Goal: Information Seeking & Learning: Find specific page/section

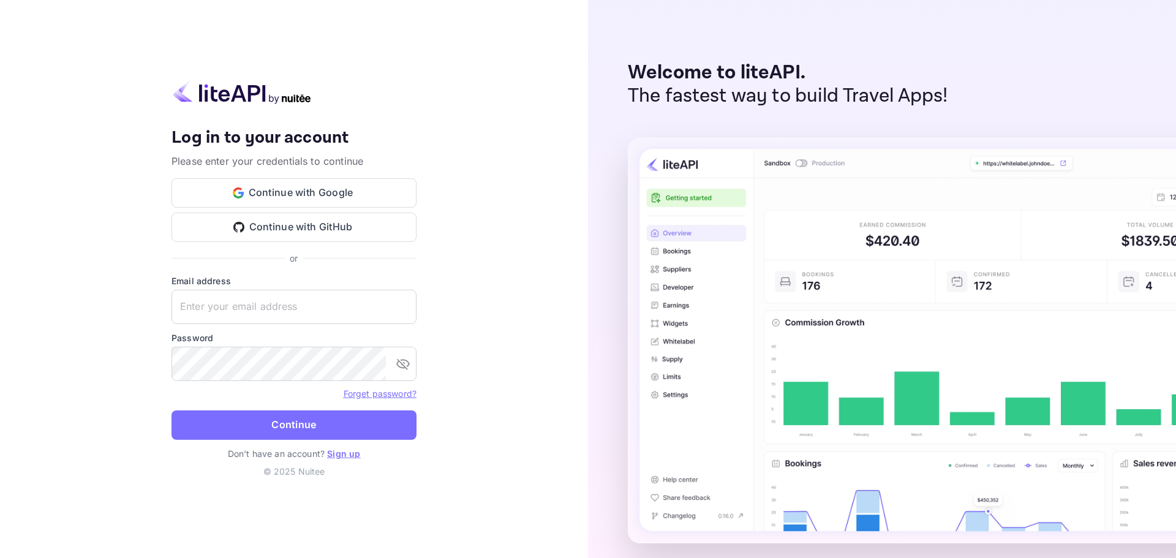
drag, startPoint x: 317, startPoint y: 196, endPoint x: 478, endPoint y: 135, distance: 171.6
click at [514, 124] on div "Your account has been created successfully, a confirmation link has been sent t…" at bounding box center [294, 279] width 588 height 558
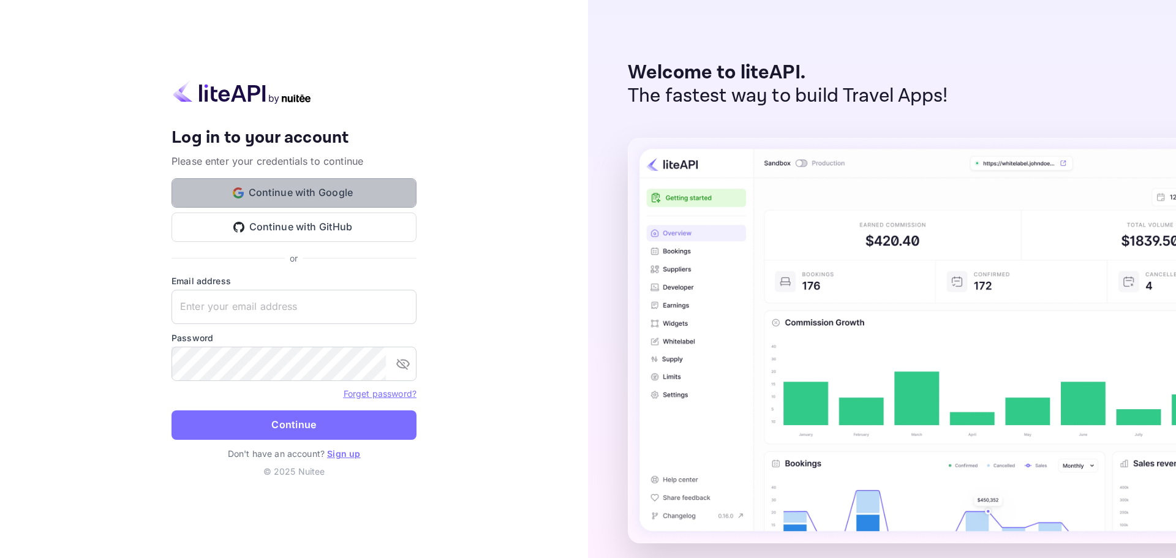
click at [338, 192] on button "Continue with Google" at bounding box center [294, 192] width 245 height 29
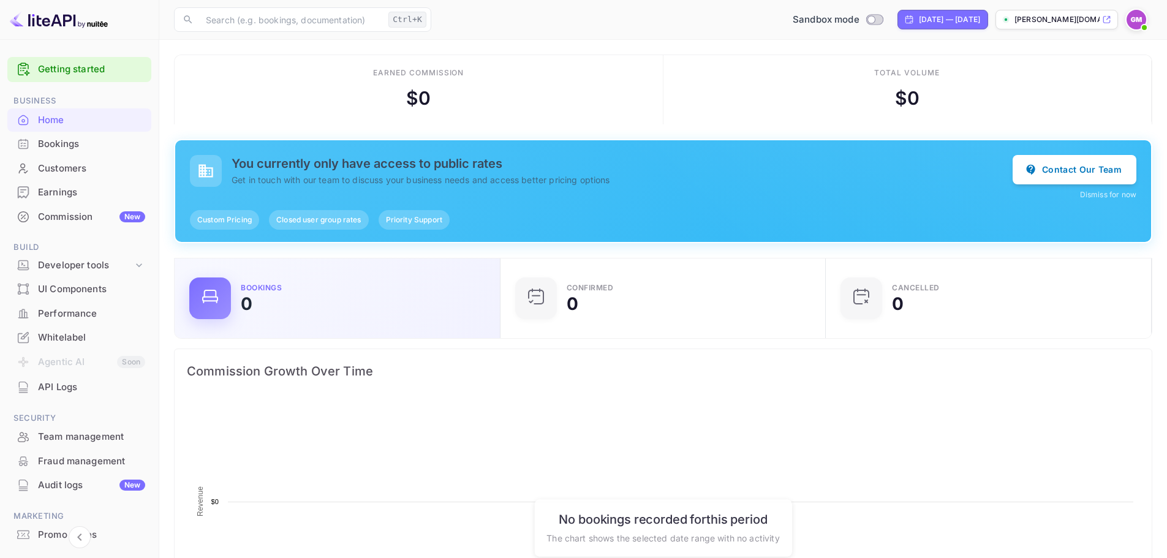
scroll to position [190, 309]
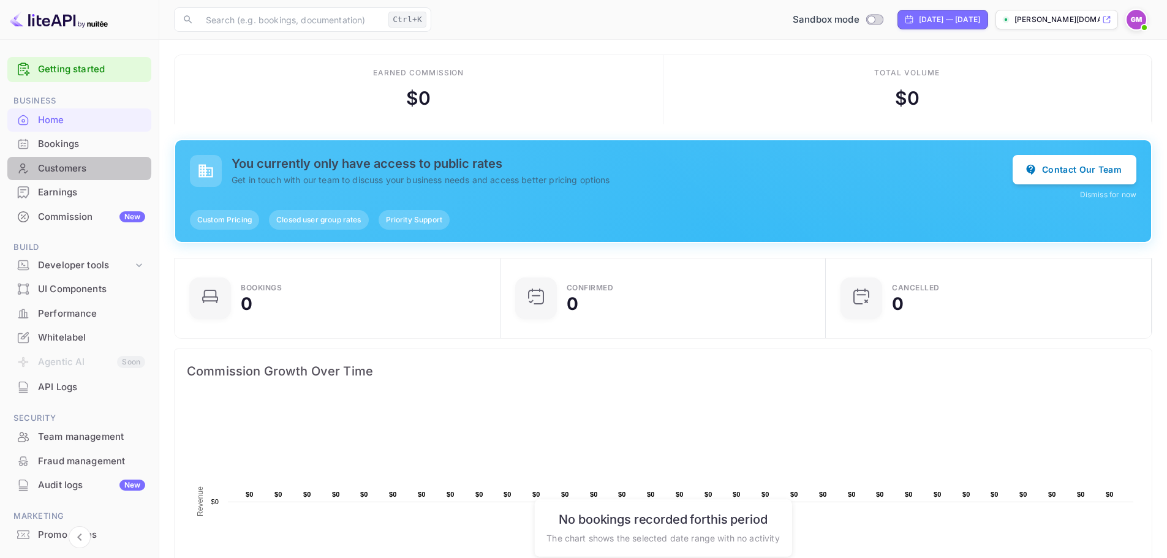
click at [78, 164] on div "Customers" at bounding box center [91, 169] width 107 height 14
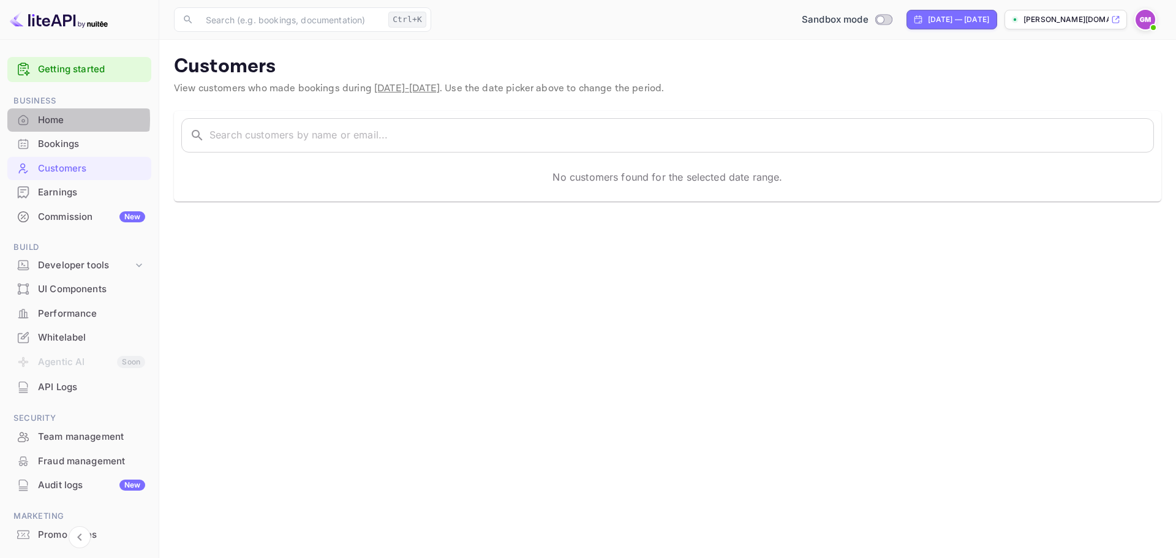
click at [42, 119] on div "Home" at bounding box center [91, 120] width 107 height 14
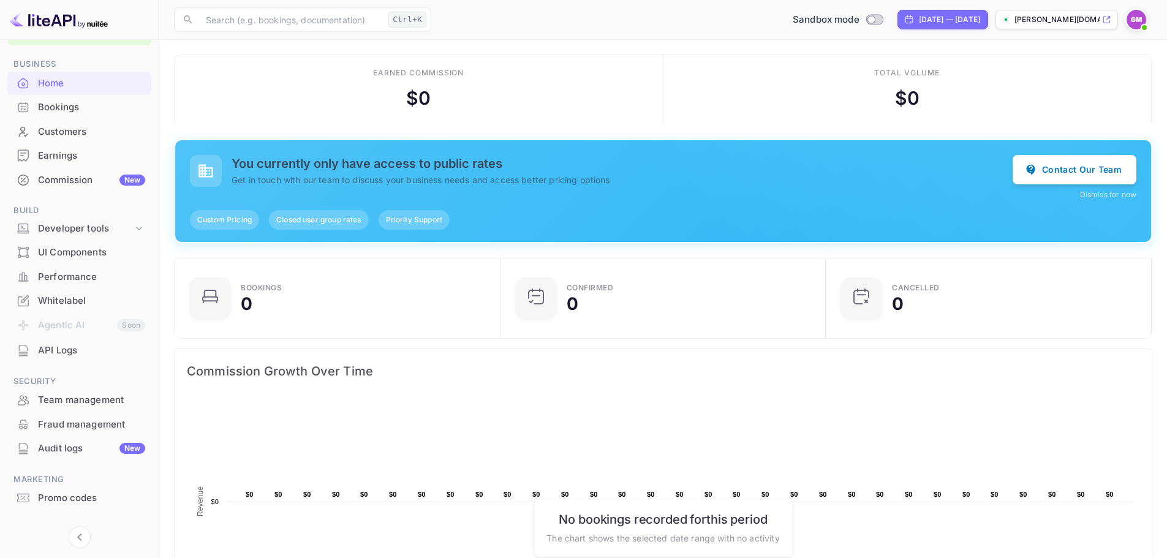
scroll to position [57, 0]
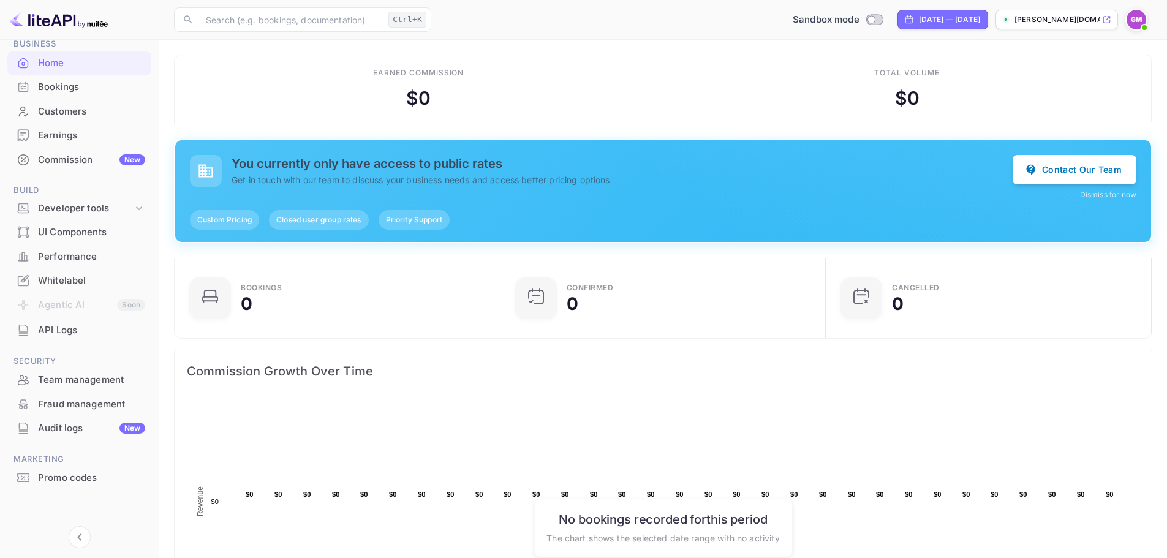
click at [76, 380] on div "Team management" at bounding box center [91, 380] width 107 height 14
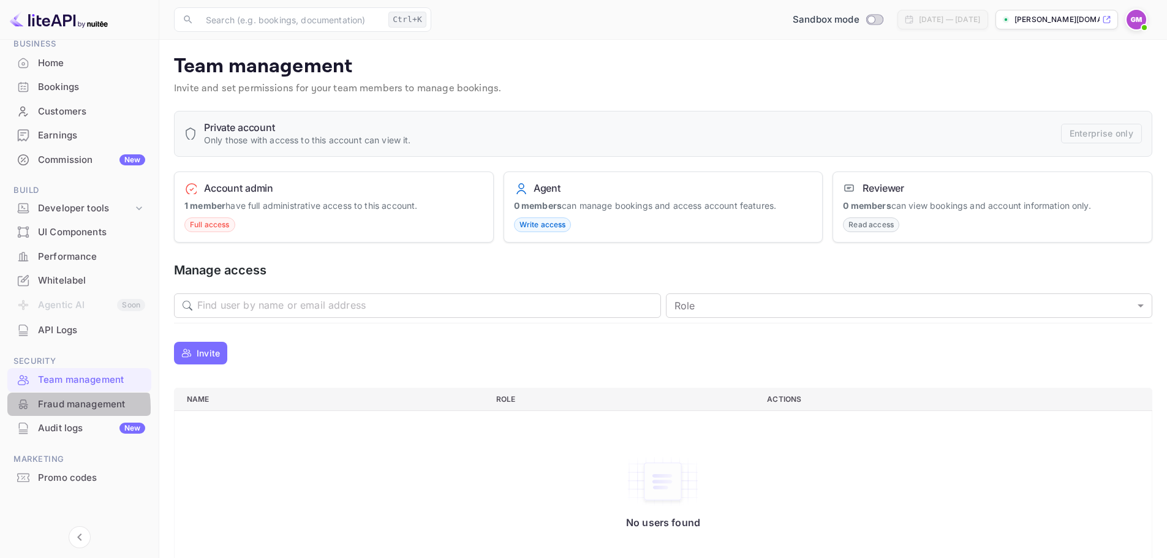
click at [55, 407] on div "Fraud management" at bounding box center [91, 405] width 107 height 14
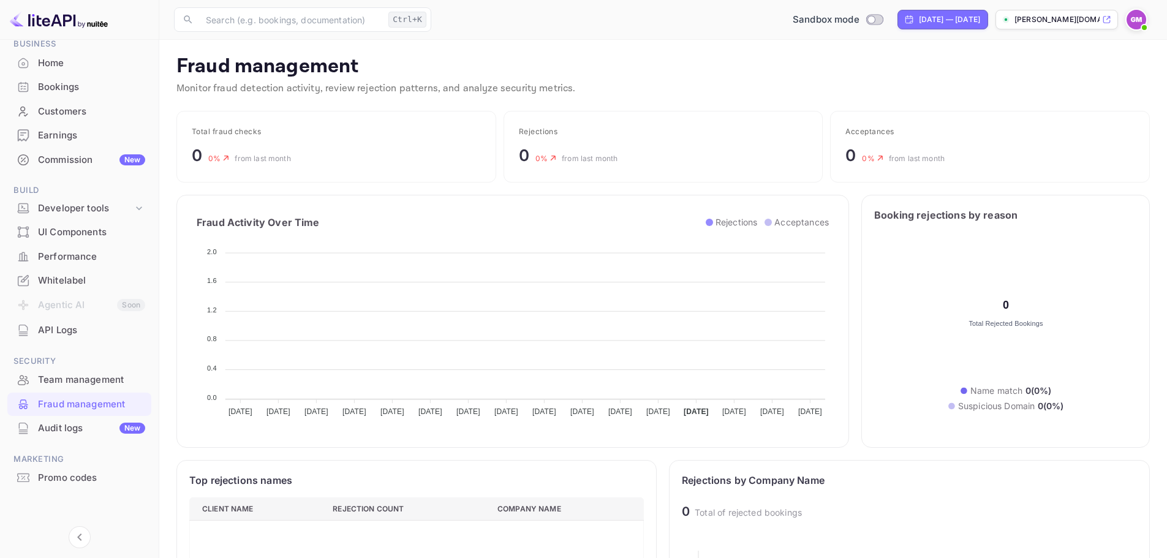
scroll to position [243, 446]
click at [61, 483] on div "Promo codes" at bounding box center [91, 478] width 107 height 14
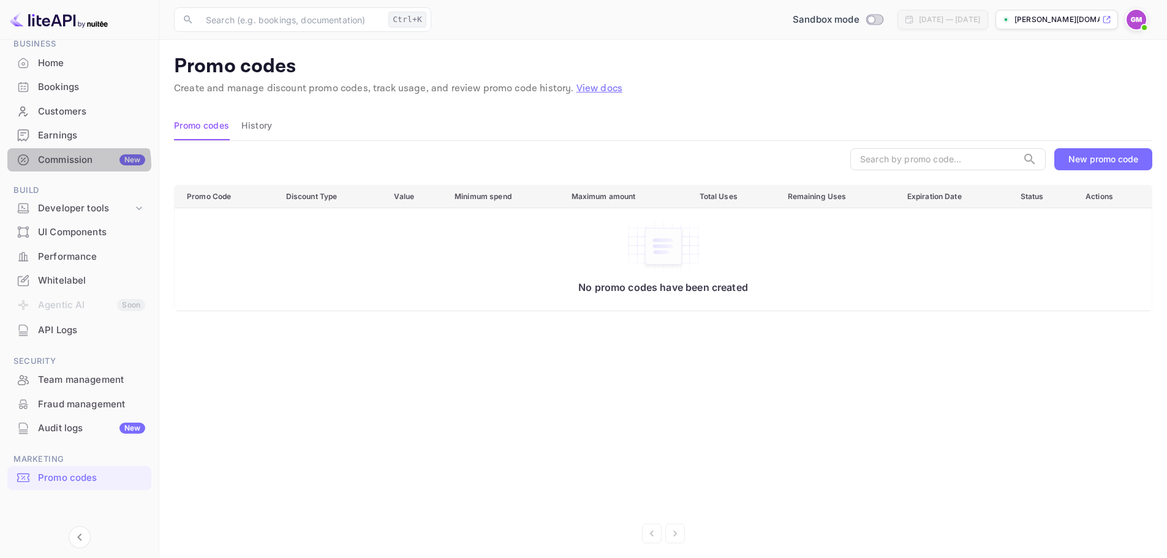
click at [70, 165] on div "Commission New" at bounding box center [91, 160] width 107 height 14
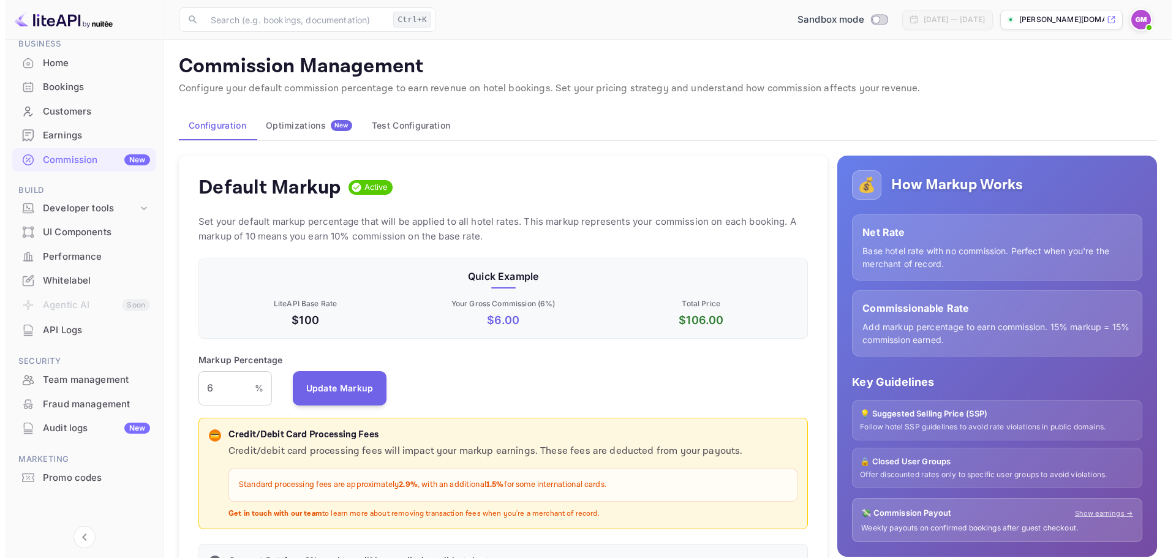
scroll to position [208, 601]
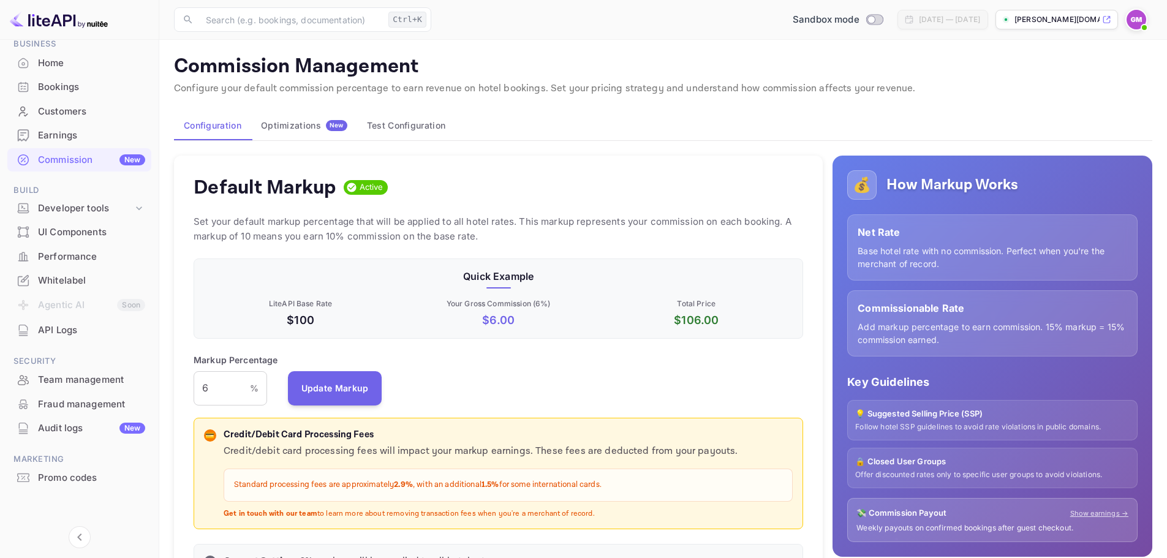
click at [1141, 25] on span at bounding box center [1144, 27] width 12 height 12
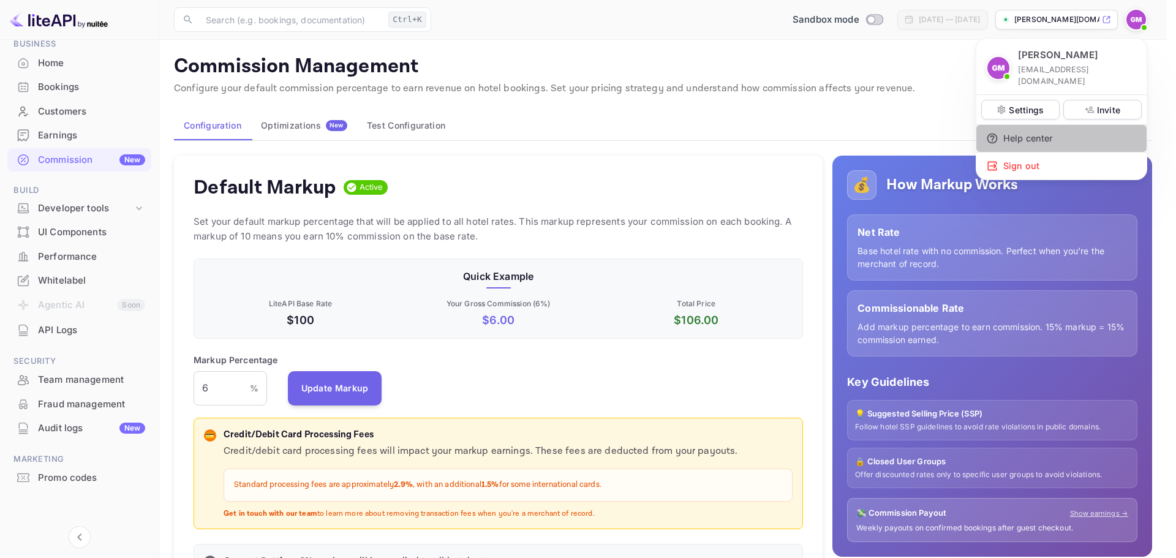
click at [1057, 126] on div "Help center" at bounding box center [1061, 138] width 170 height 27
